Goal: Task Accomplishment & Management: Complete application form

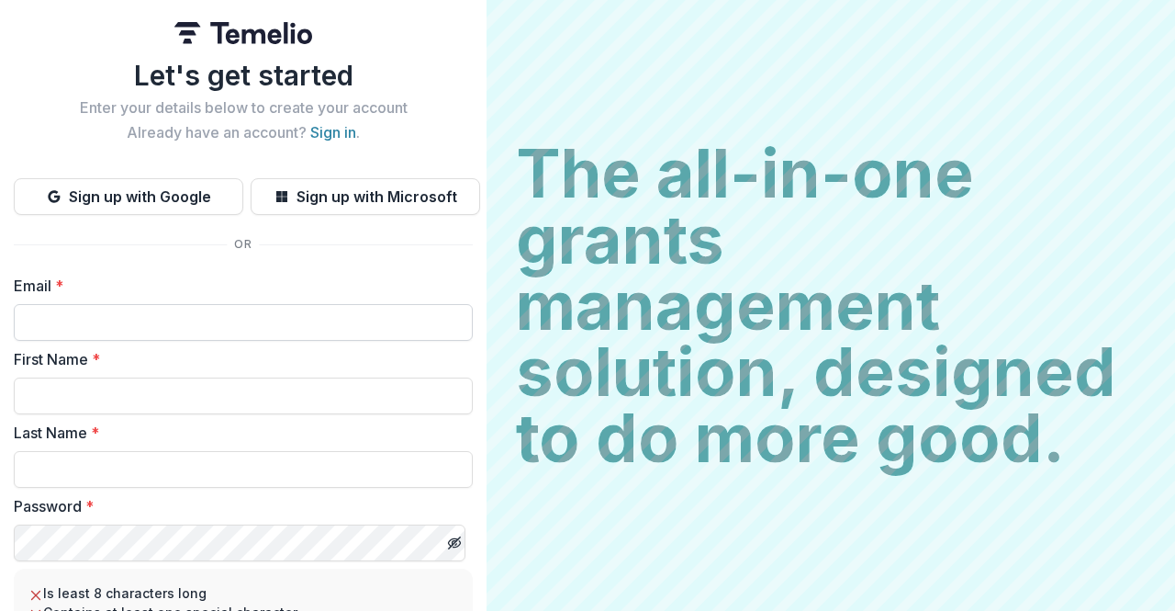
click at [127, 337] on input "Email *" at bounding box center [243, 322] width 459 height 37
type input "**********"
click at [124, 406] on input "First Name *" at bounding box center [243, 395] width 459 height 37
type input "******"
type input "*****"
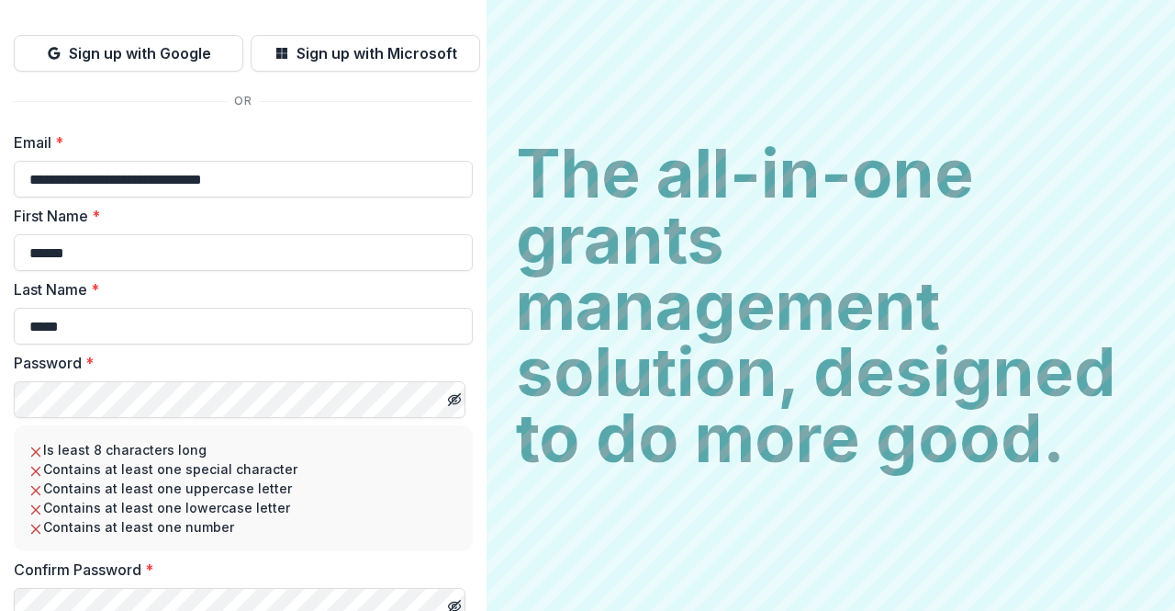
scroll to position [211, 0]
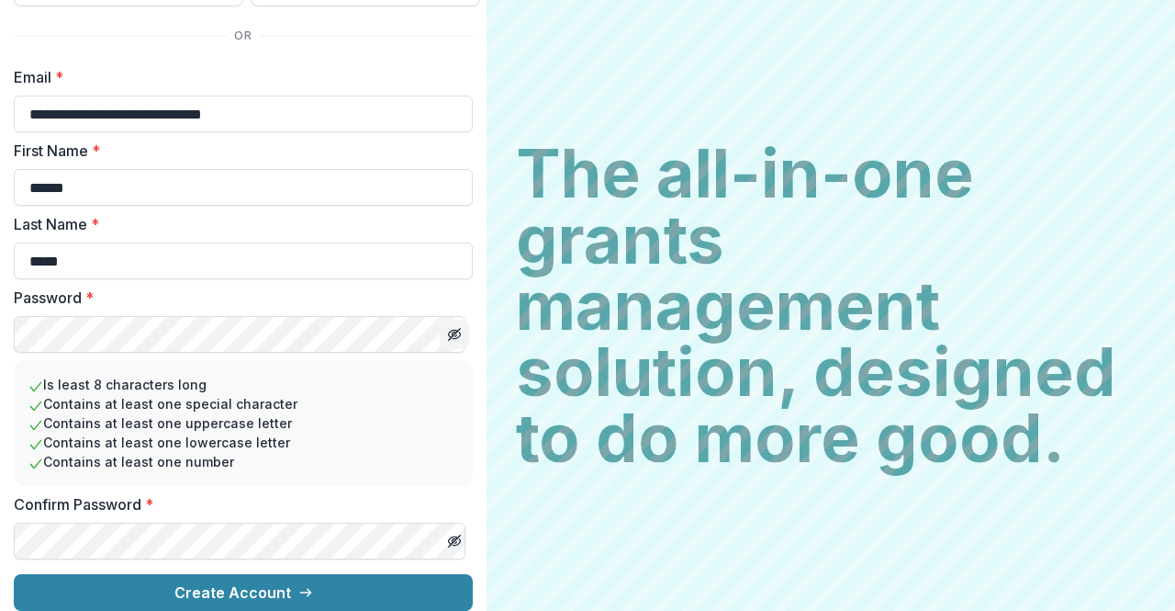
click at [449, 328] on icon "Toggle password visibility" at bounding box center [454, 334] width 15 height 15
click at [475, 564] on div "**********" at bounding box center [243, 201] width 487 height 819
click at [449, 537] on icon "Toggle password visibility" at bounding box center [453, 540] width 9 height 7
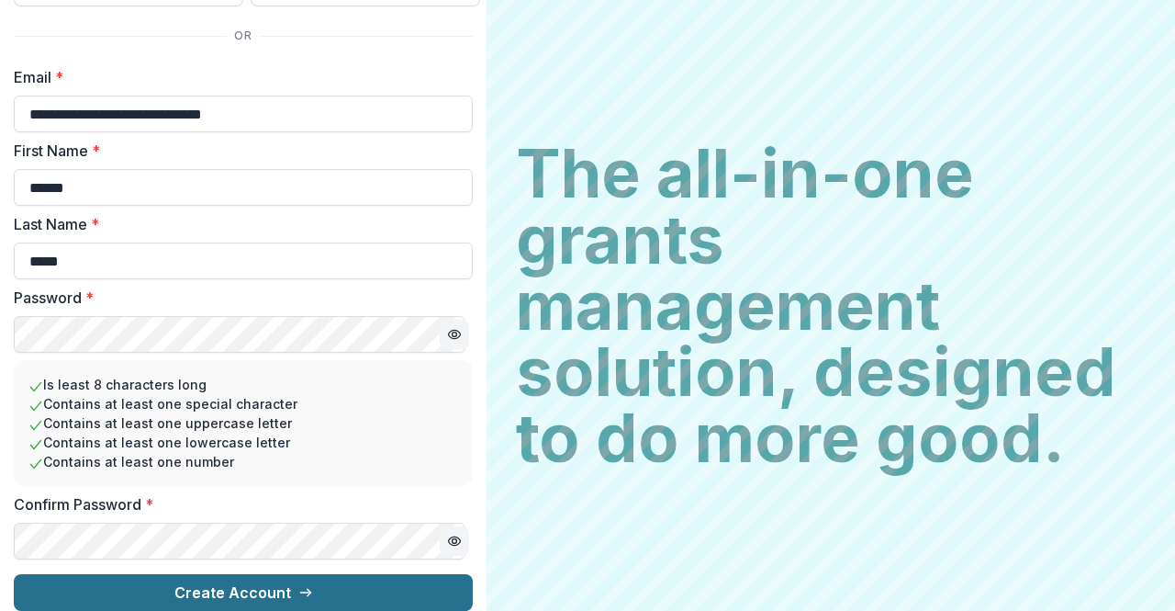
click at [380, 579] on button "Create Account" at bounding box center [243, 592] width 459 height 37
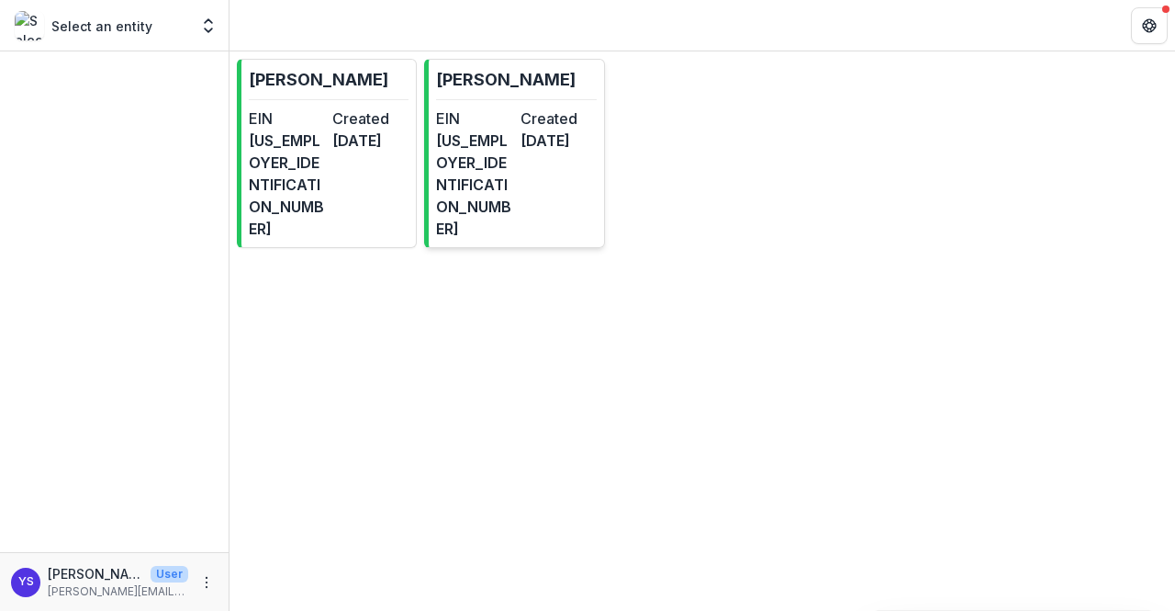
click at [557, 142] on dd "[DATE]" at bounding box center [559, 140] width 76 height 22
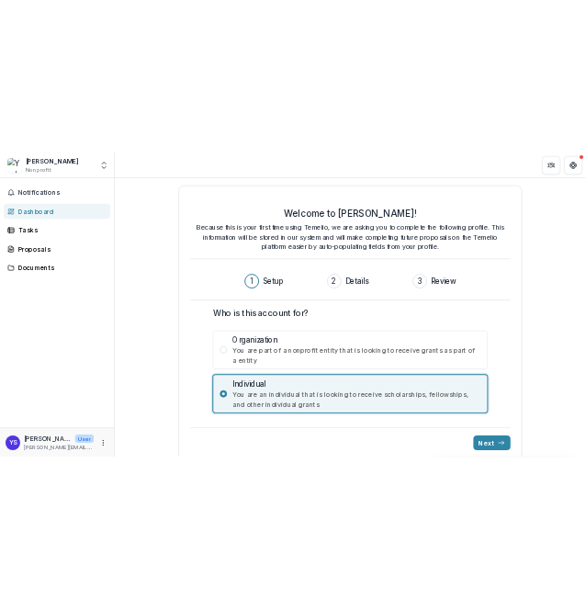
scroll to position [20, 0]
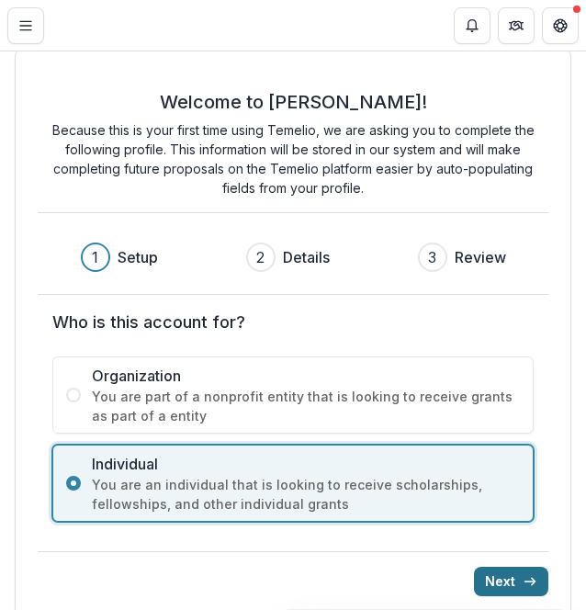
click at [487, 576] on button "Next" at bounding box center [511, 581] width 74 height 29
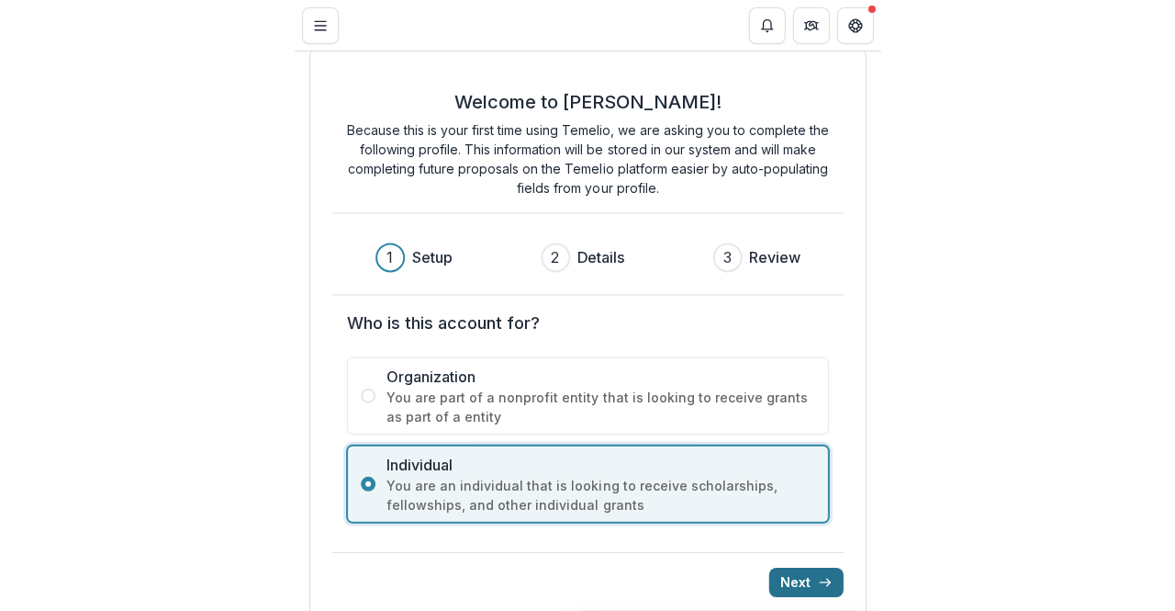
scroll to position [0, 0]
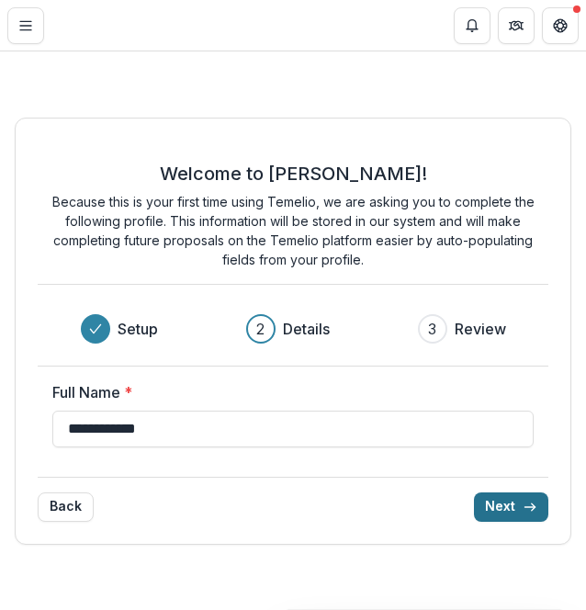
click at [506, 509] on button "Next" at bounding box center [511, 506] width 74 height 29
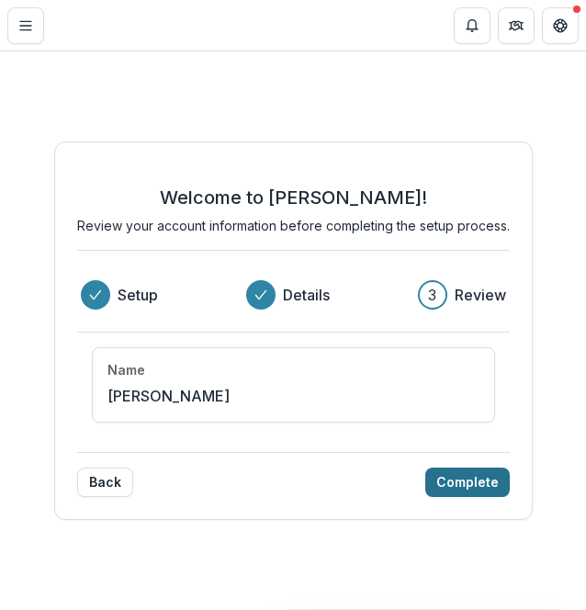
click at [490, 472] on button "Complete" at bounding box center [467, 481] width 84 height 29
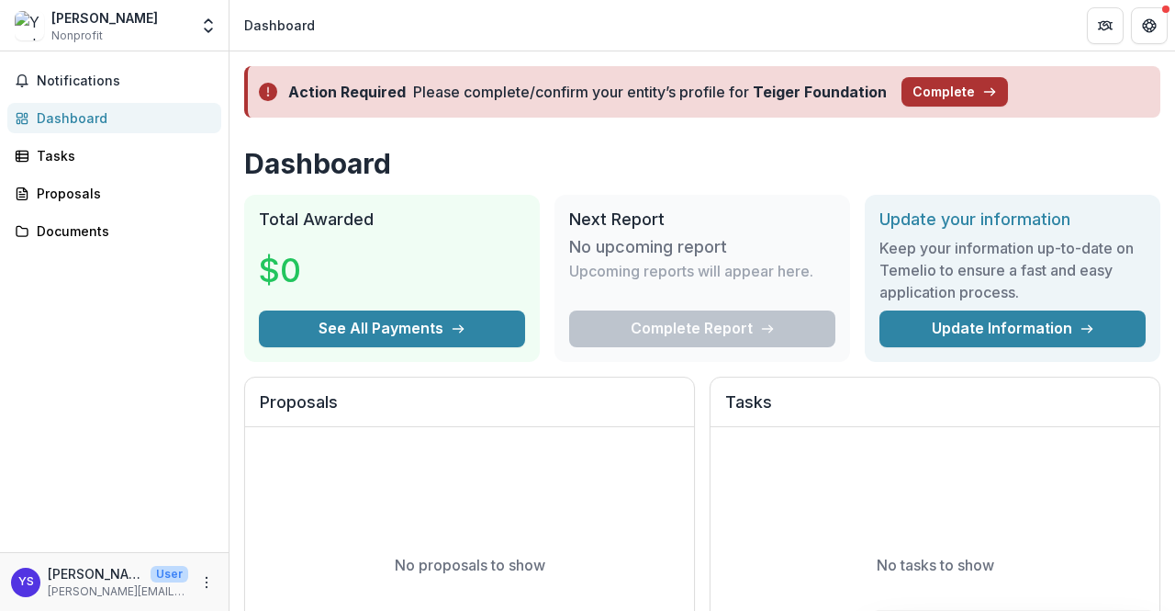
click at [921, 98] on button "Complete" at bounding box center [955, 91] width 107 height 29
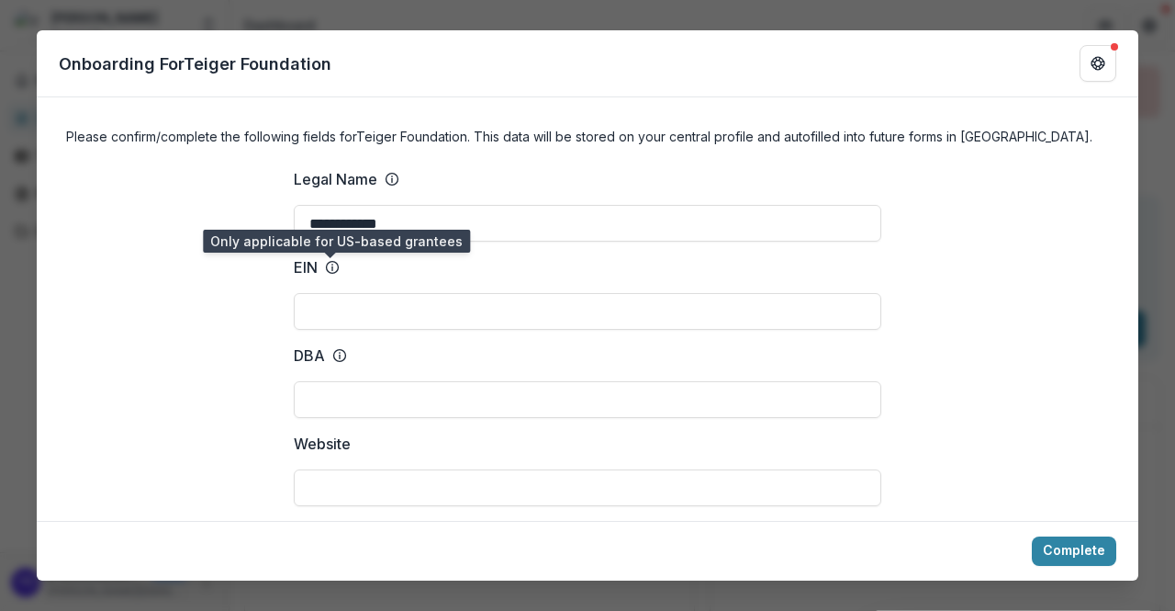
click at [331, 271] on icon at bounding box center [332, 267] width 15 height 15
click at [331, 293] on input "EIN" at bounding box center [588, 311] width 588 height 37
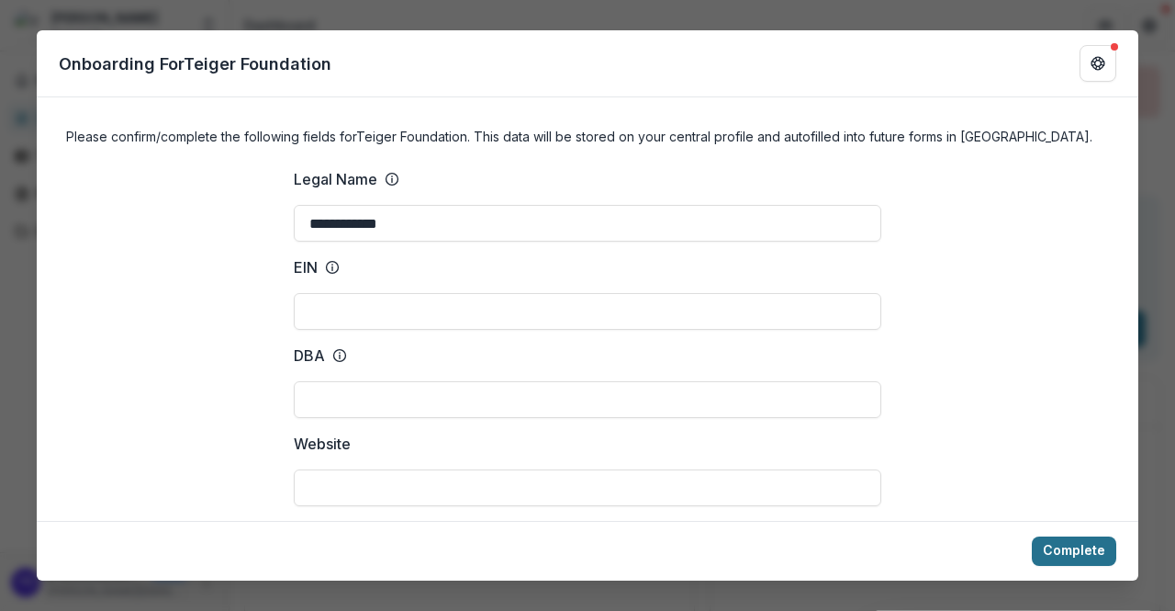
click at [1098, 548] on button "Complete" at bounding box center [1074, 550] width 84 height 29
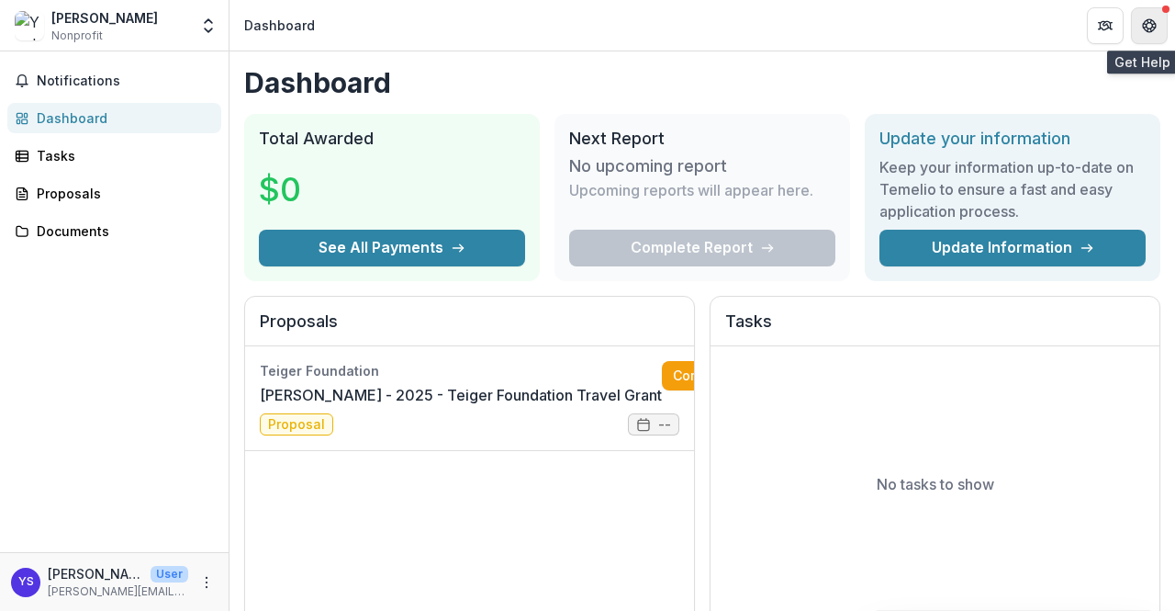
click at [1152, 30] on icon "Get Help" at bounding box center [1154, 30] width 4 height 4
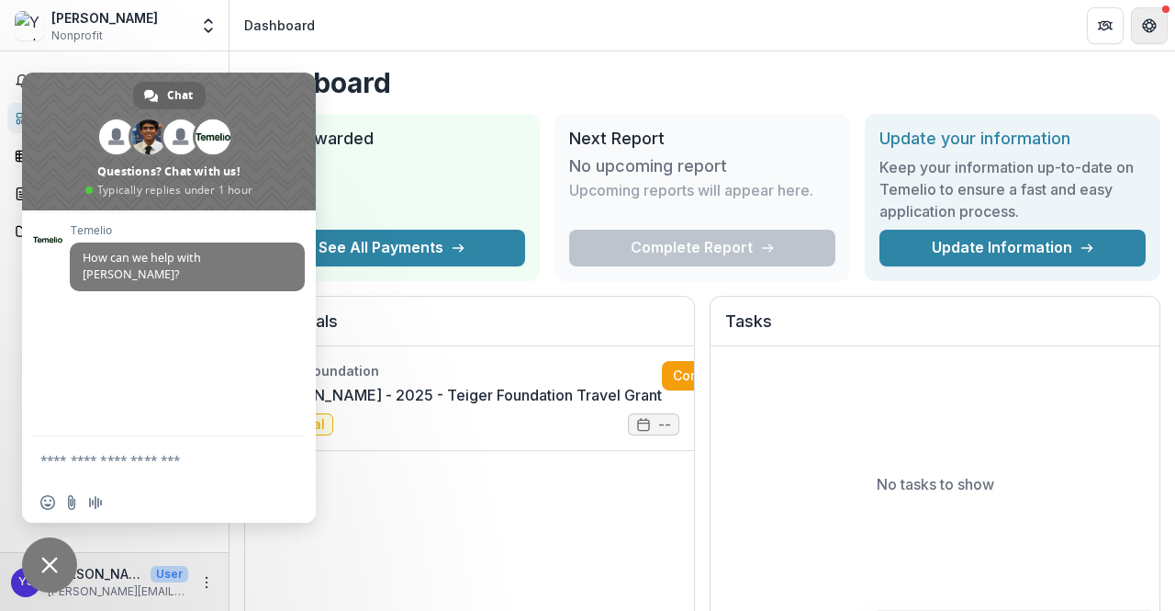
click at [1152, 30] on icon "Get Help" at bounding box center [1154, 30] width 4 height 4
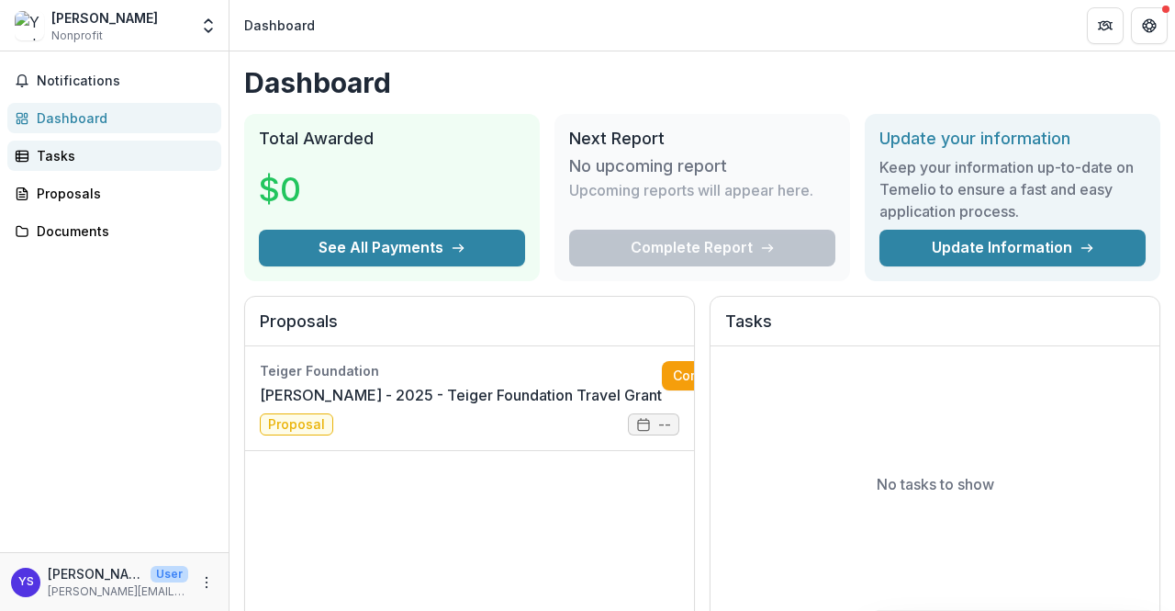
click at [64, 160] on div "Tasks" at bounding box center [122, 155] width 170 height 19
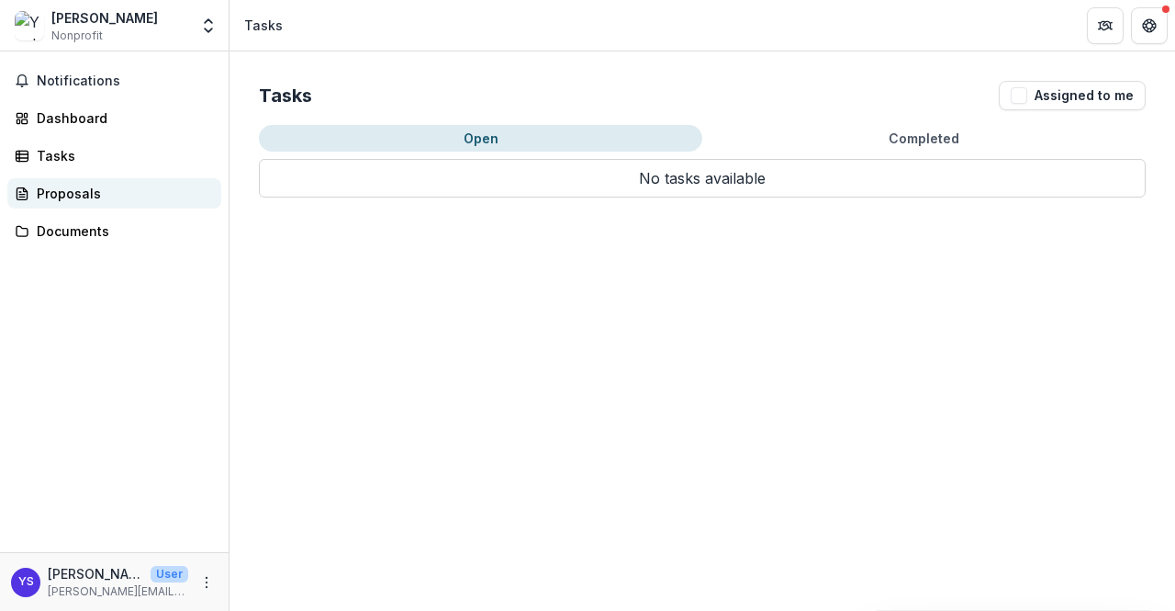
click at [77, 202] on div "Proposals" at bounding box center [122, 193] width 170 height 19
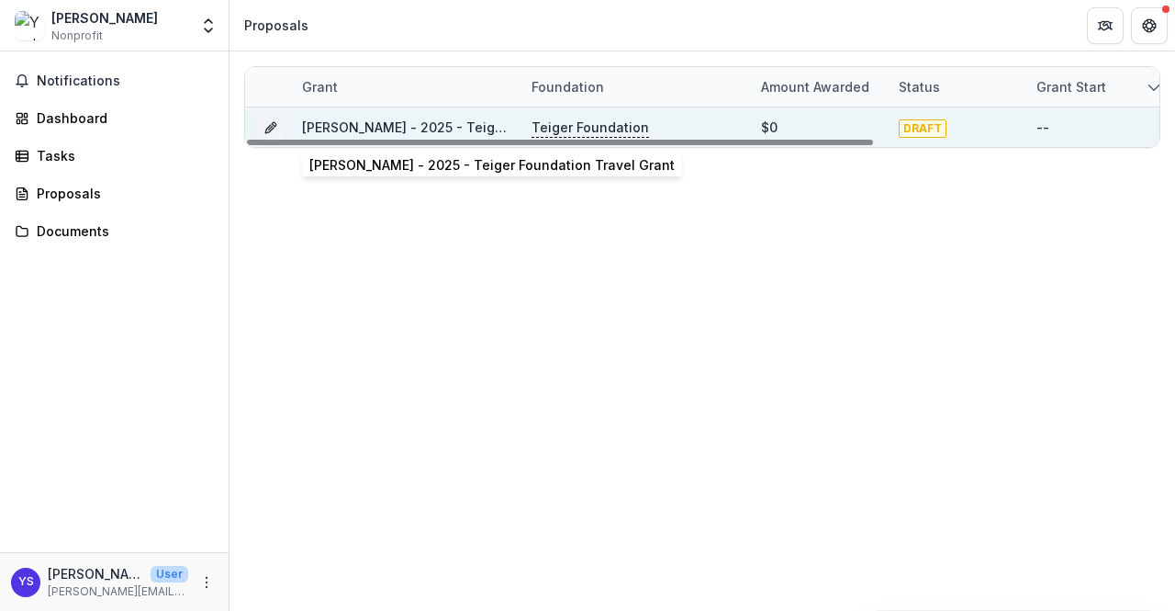
click at [373, 129] on link "[PERSON_NAME] - 2025 - Teiger Foundation Travel Grant" at bounding box center [484, 127] width 365 height 16
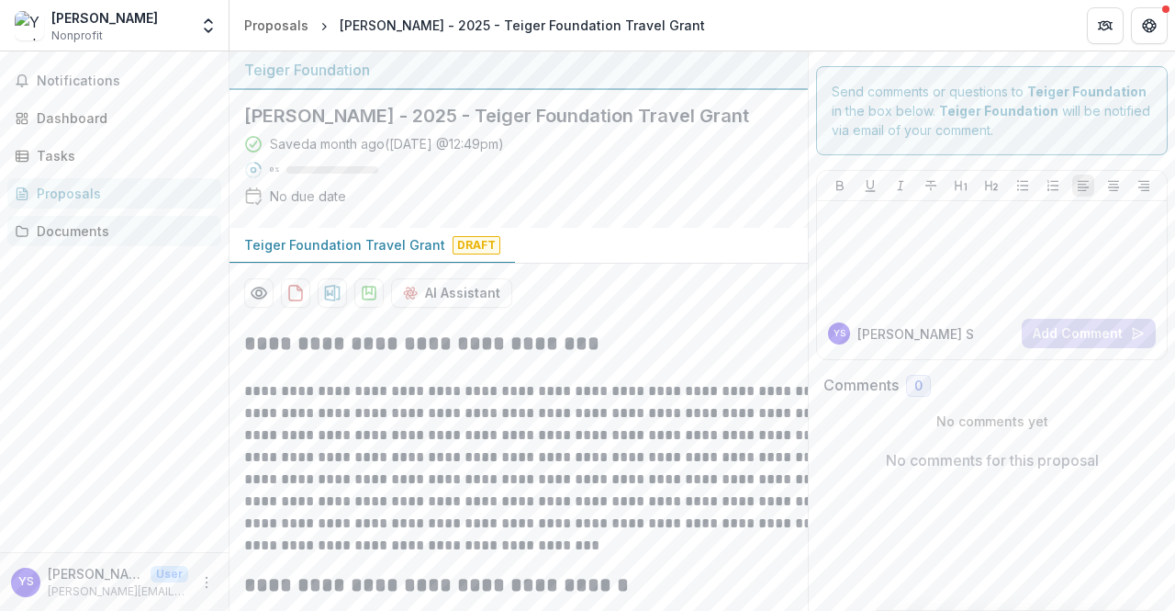
click at [67, 227] on div "Documents" at bounding box center [122, 230] width 170 height 19
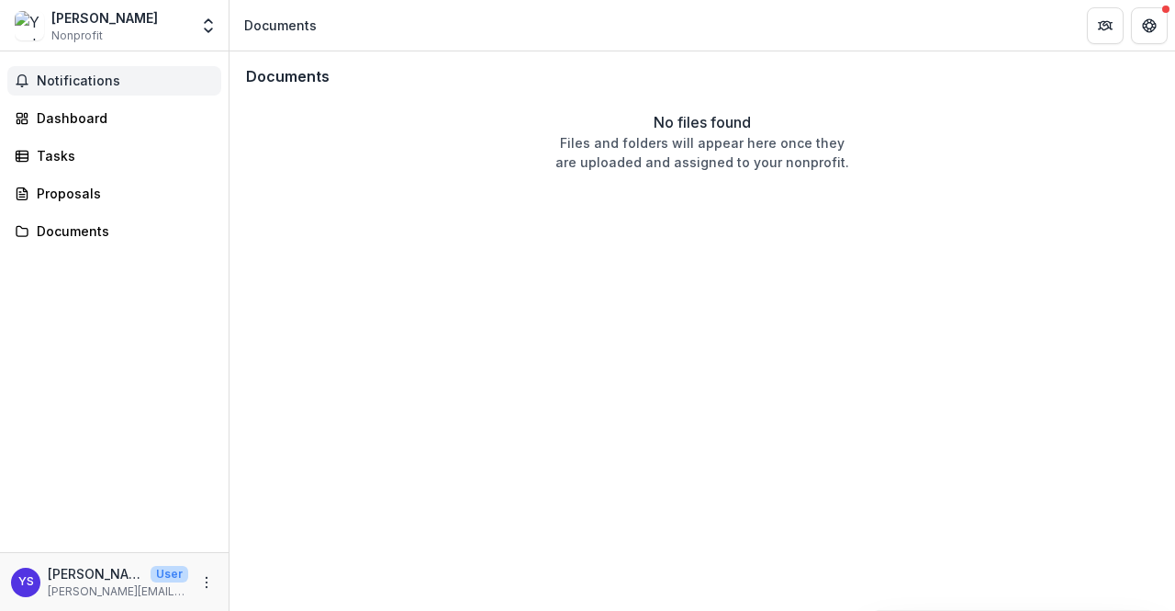
click at [103, 76] on span "Notifications" at bounding box center [125, 81] width 177 height 16
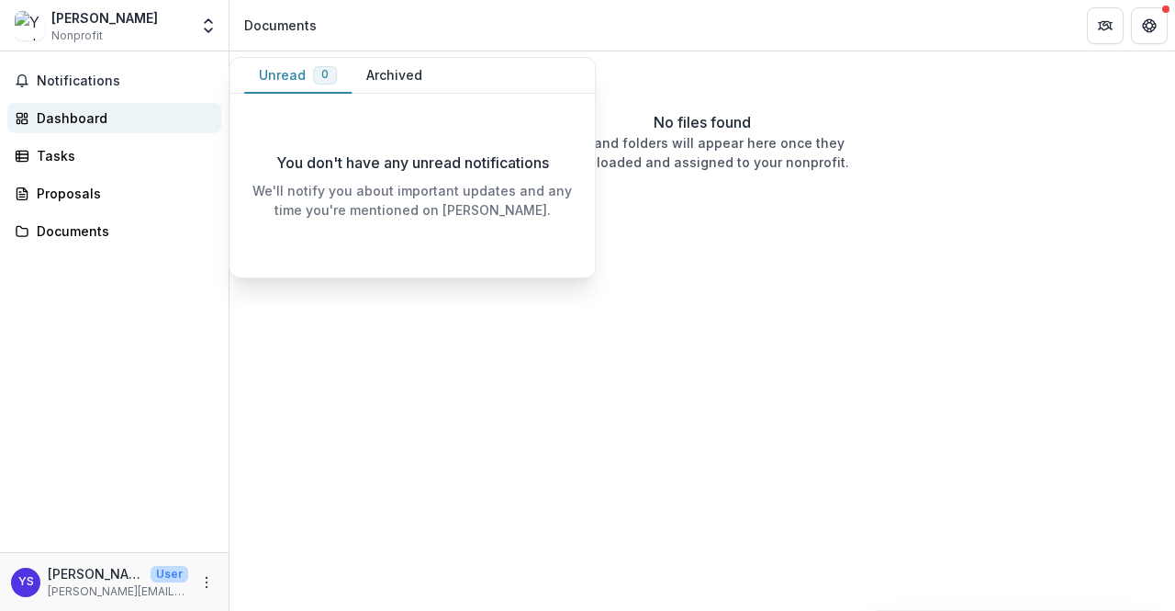
click at [84, 118] on div "Dashboard" at bounding box center [122, 117] width 170 height 19
